Goal: Obtain resource: Download file/media

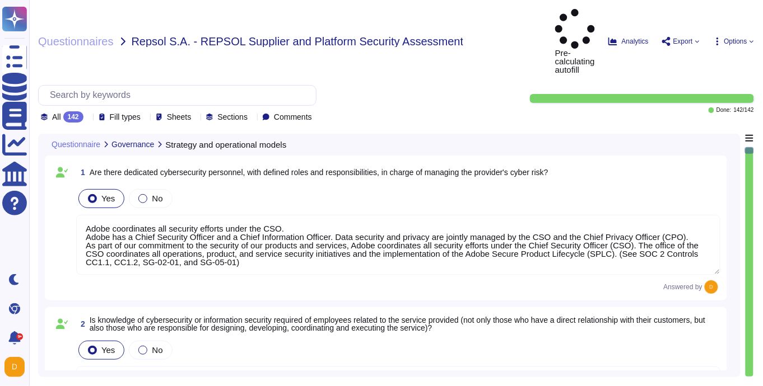
type textarea "Adobe coordinates all security efforts under the CSO. Adobe has a Chief Securit…"
type textarea "Lorem ipsumdol sitametco ad elitsedd e tempori utlabore etdolorem aliquaen ad m…"
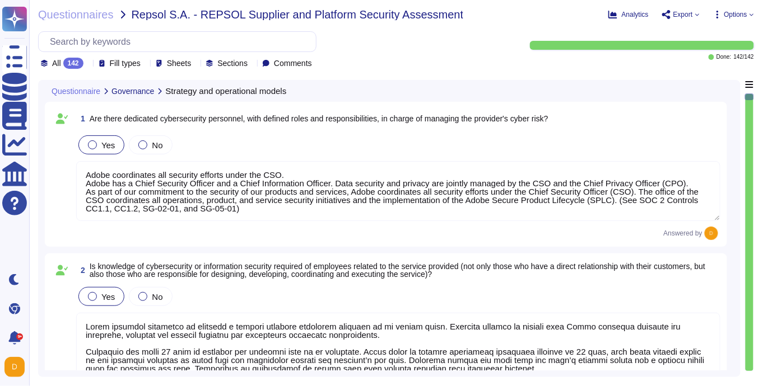
click at [696, 11] on span "Export" at bounding box center [681, 14] width 38 height 9
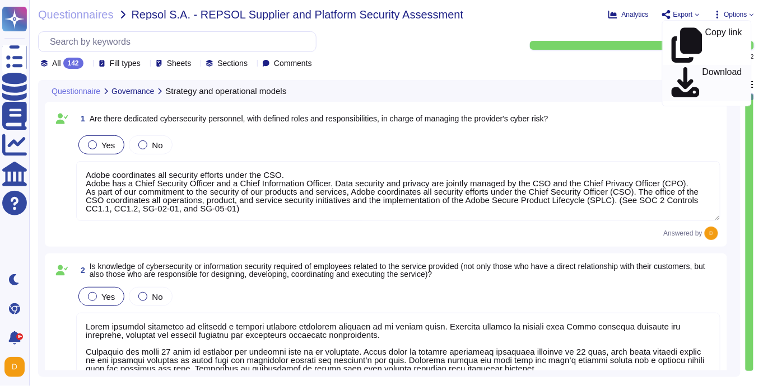
click at [685, 65] on link "Download" at bounding box center [707, 83] width 88 height 36
